Goal: Navigation & Orientation: Find specific page/section

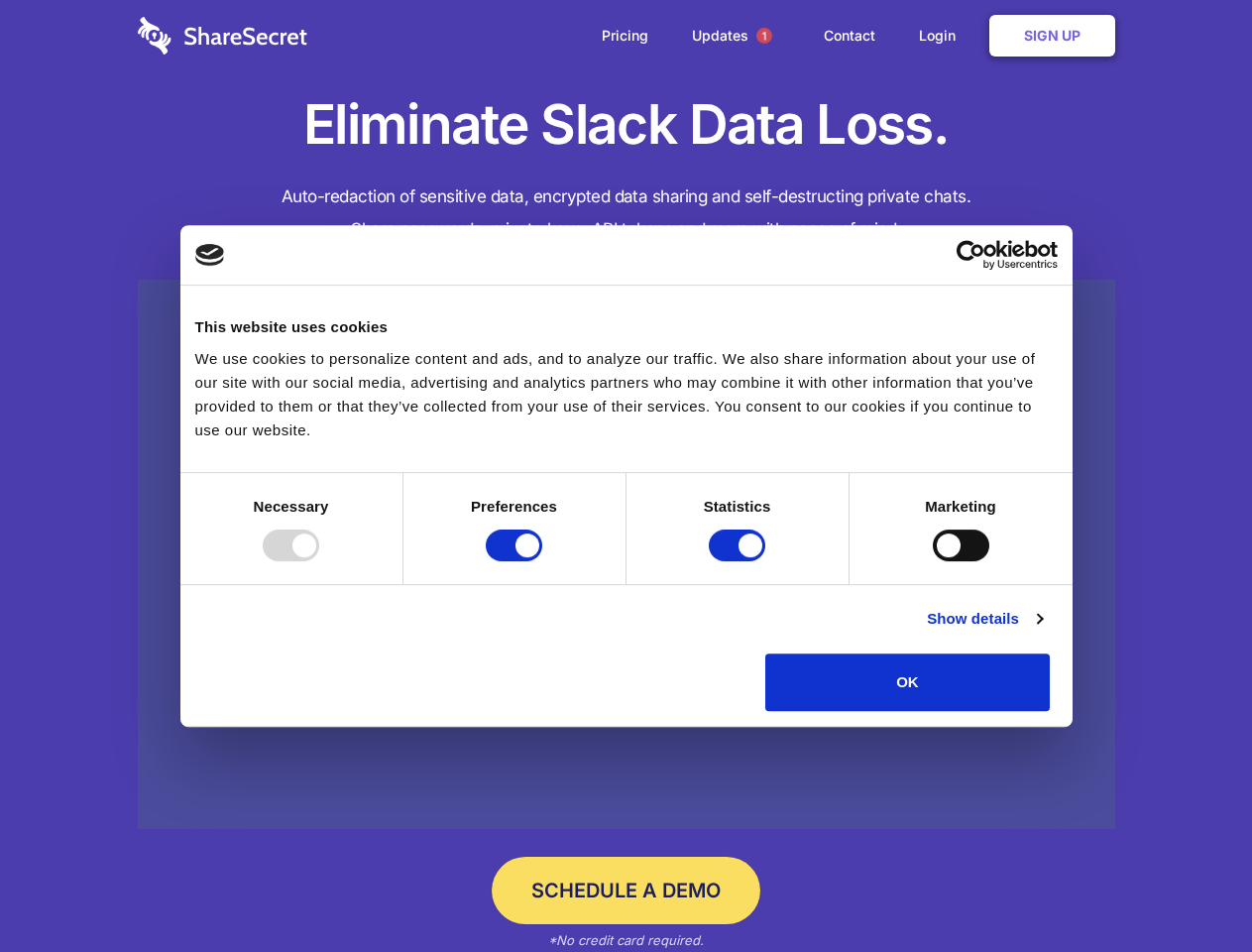
click at [319, 561] on div at bounding box center [290, 546] width 57 height 32
click at [543, 561] on input "Preferences" at bounding box center [514, 546] width 57 height 32
checkbox input "false"
click at [739, 561] on input "Statistics" at bounding box center [737, 546] width 57 height 32
checkbox input "false"
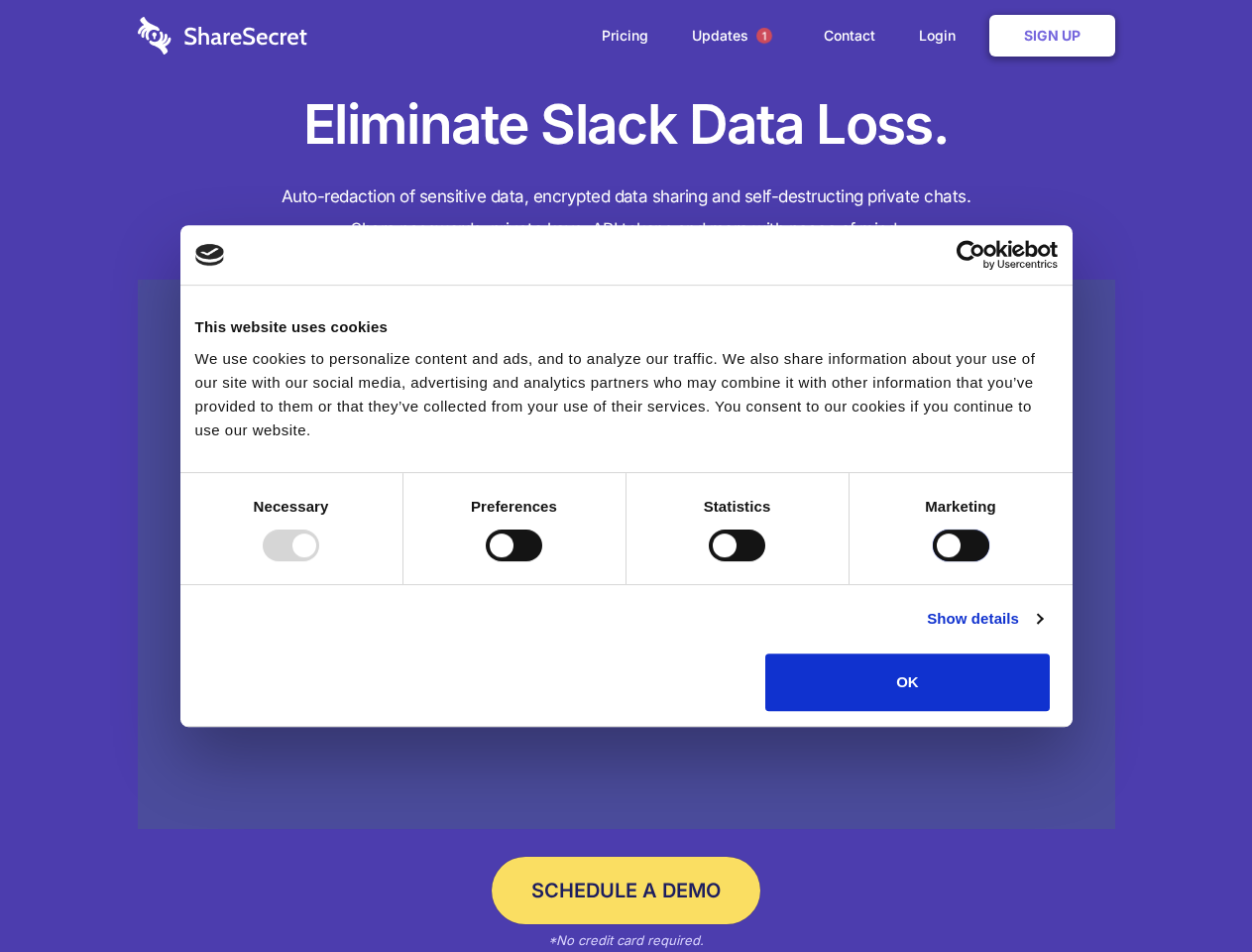
click at [933, 561] on input "Marketing" at bounding box center [961, 546] width 57 height 32
checkbox input "true"
click at [1042, 631] on link "Show details" at bounding box center [985, 619] width 115 height 24
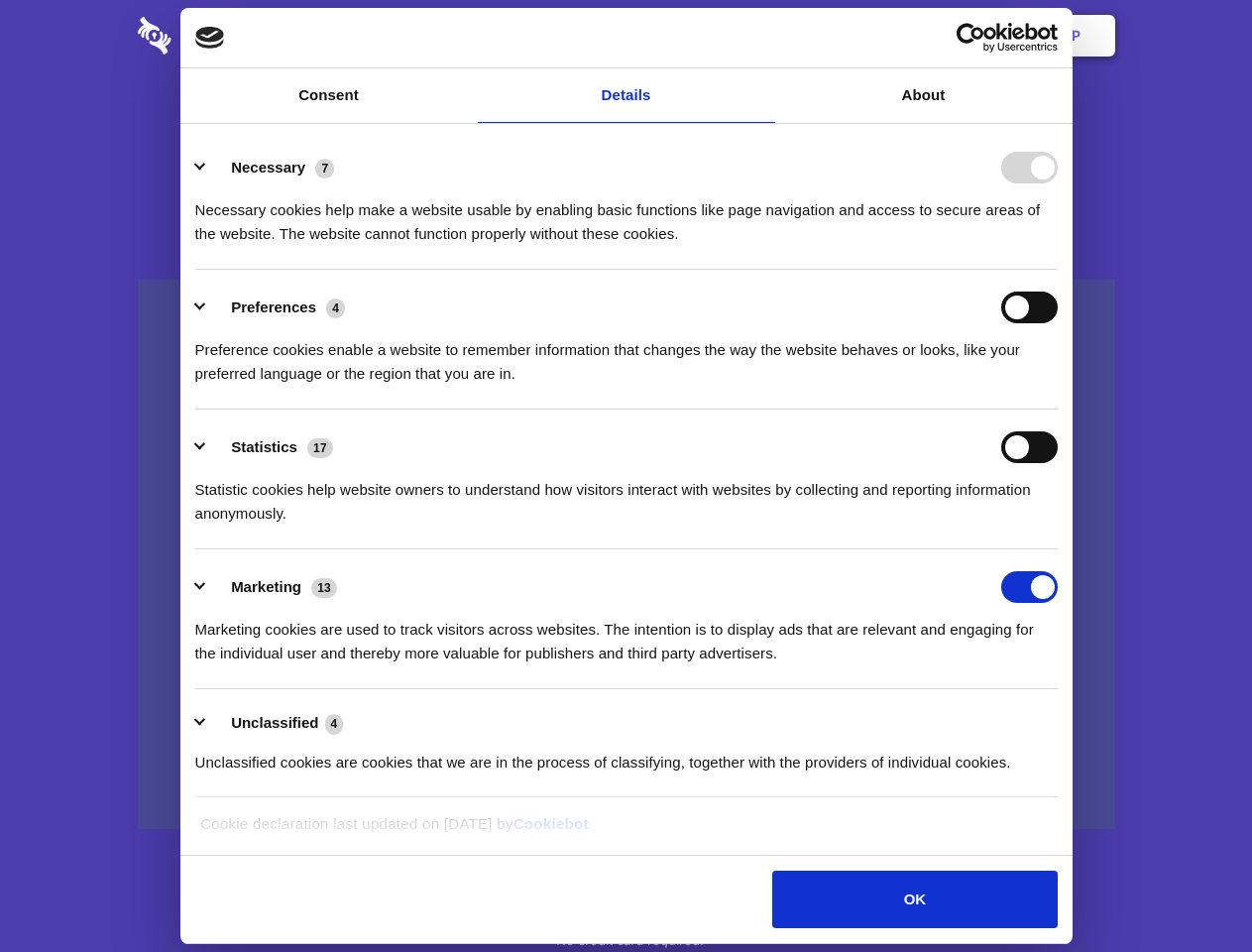
click at [1058, 269] on li "Necessary 7 Necessary cookies help make a website usable by enabling basic func…" at bounding box center [627, 200] width 862 height 140
click at [763, 36] on span "1" at bounding box center [764, 36] width 16 height 16
